Goal: Task Accomplishment & Management: Use online tool/utility

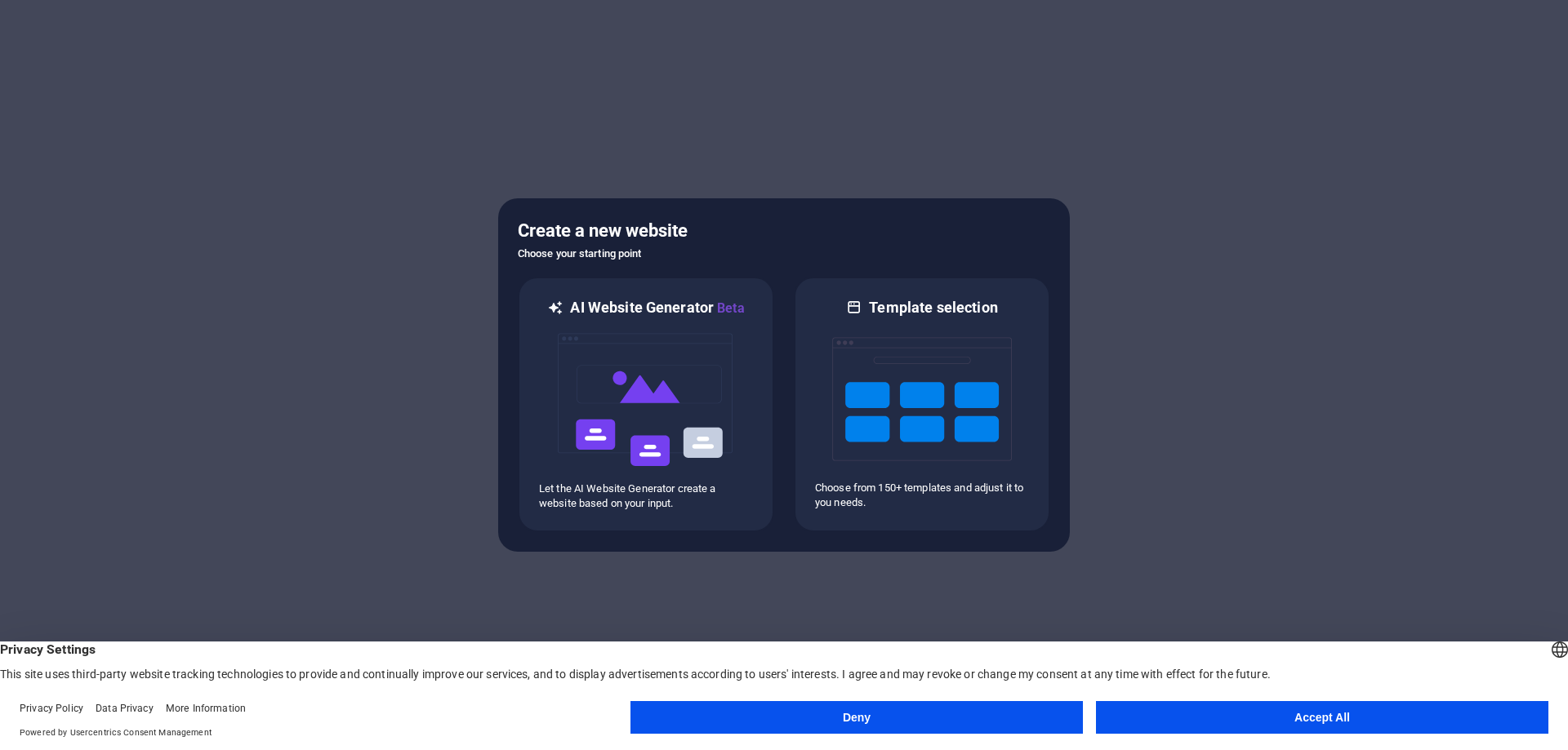
click at [1285, 716] on button "Accept All" at bounding box center [1321, 717] width 452 height 33
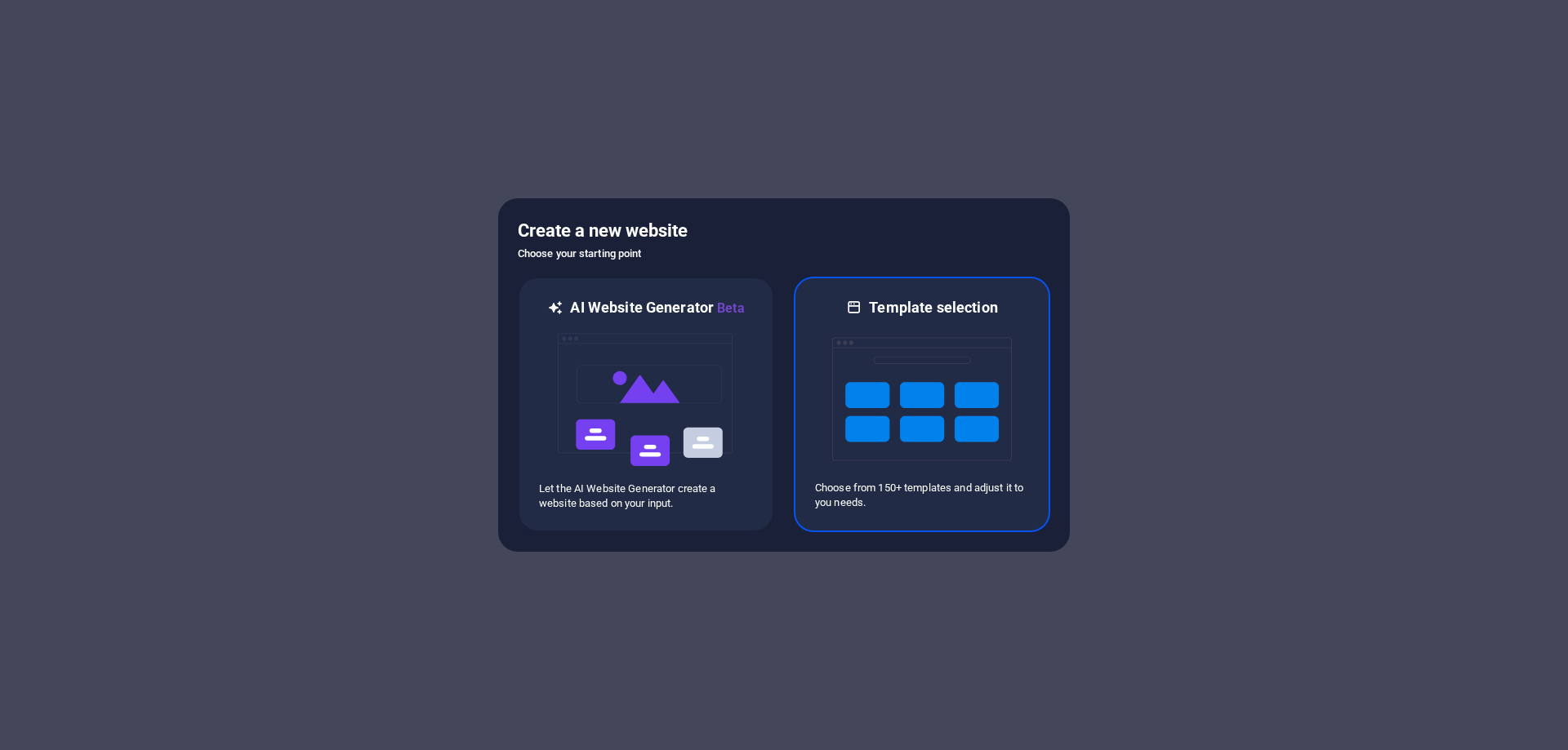
click at [915, 401] on img at bounding box center [921, 400] width 180 height 164
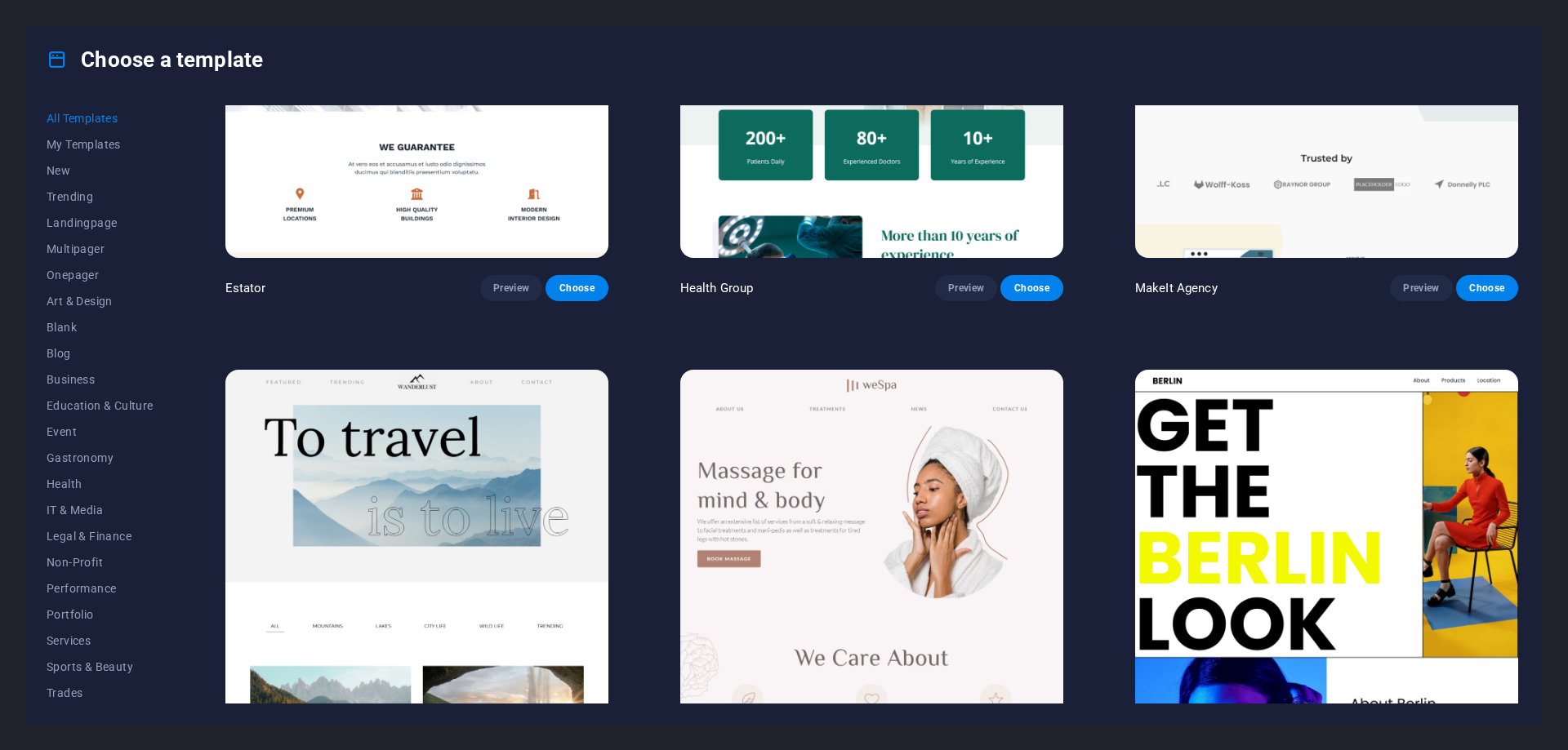
scroll to position [4899, 0]
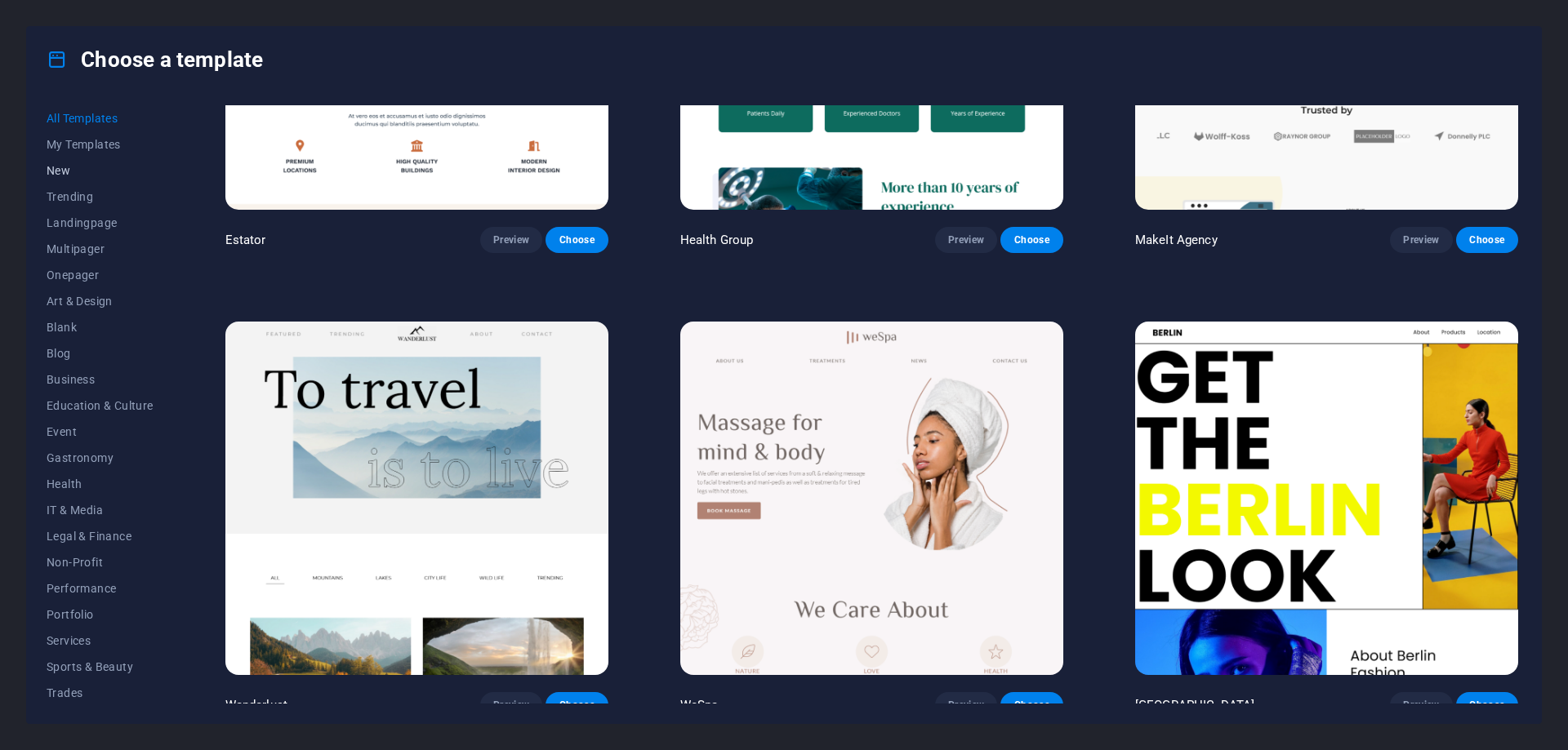
click at [64, 168] on span "New" at bounding box center [100, 170] width 107 height 13
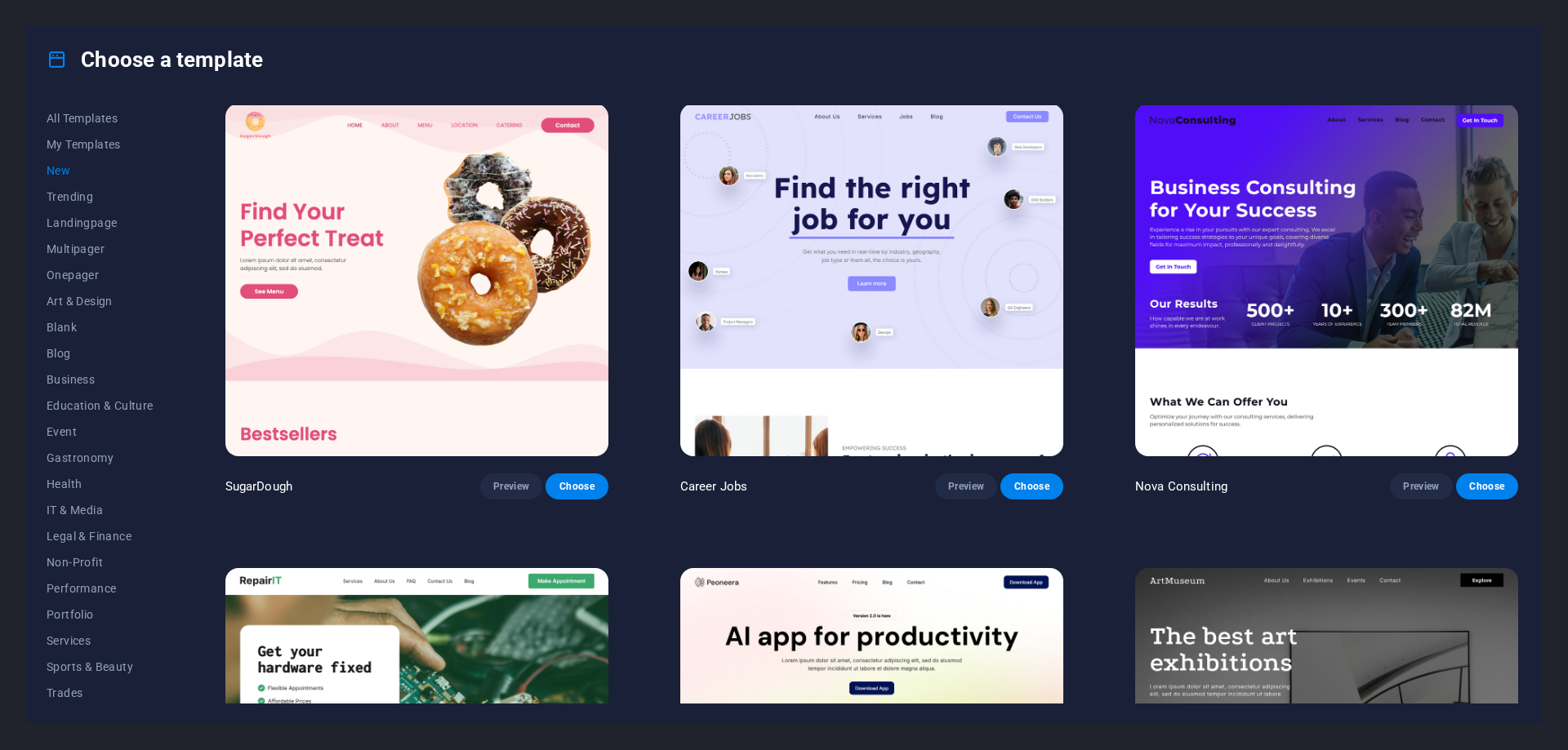
scroll to position [0, 0]
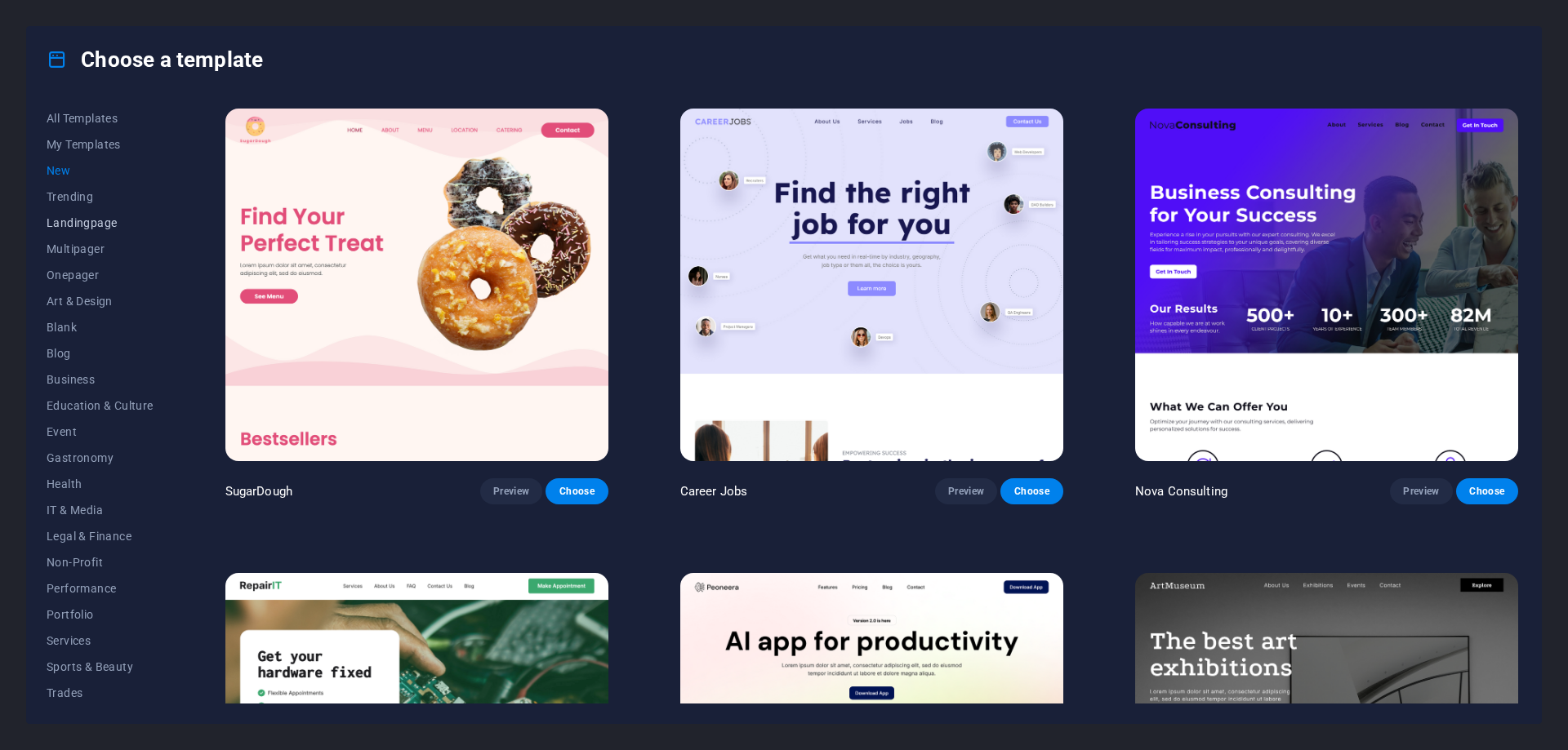
click at [77, 223] on span "Landingpage" at bounding box center [100, 222] width 107 height 13
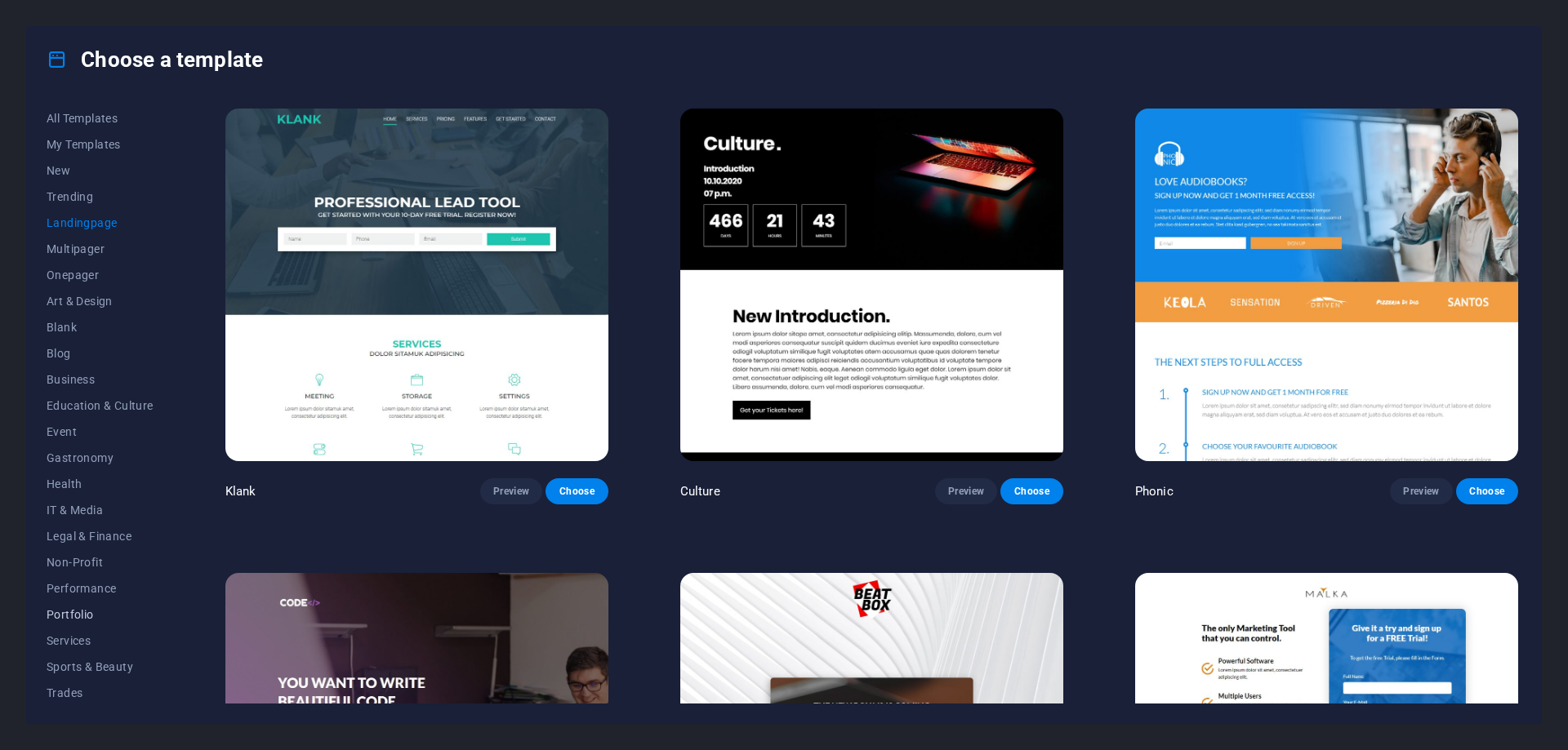
click at [75, 614] on span "Portfolio" at bounding box center [100, 614] width 107 height 13
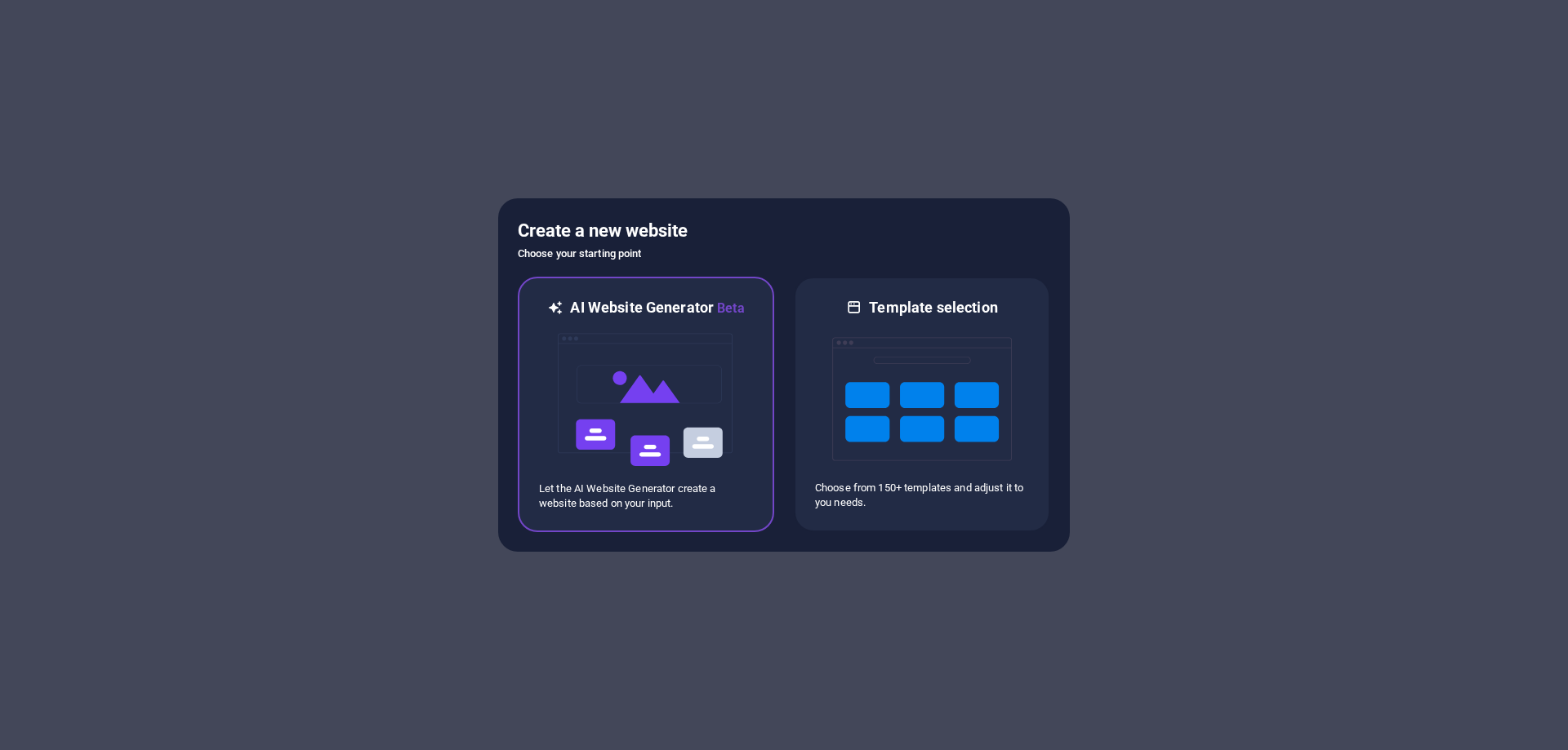
click at [669, 423] on img at bounding box center [646, 400] width 180 height 164
